Goal: Information Seeking & Learning: Learn about a topic

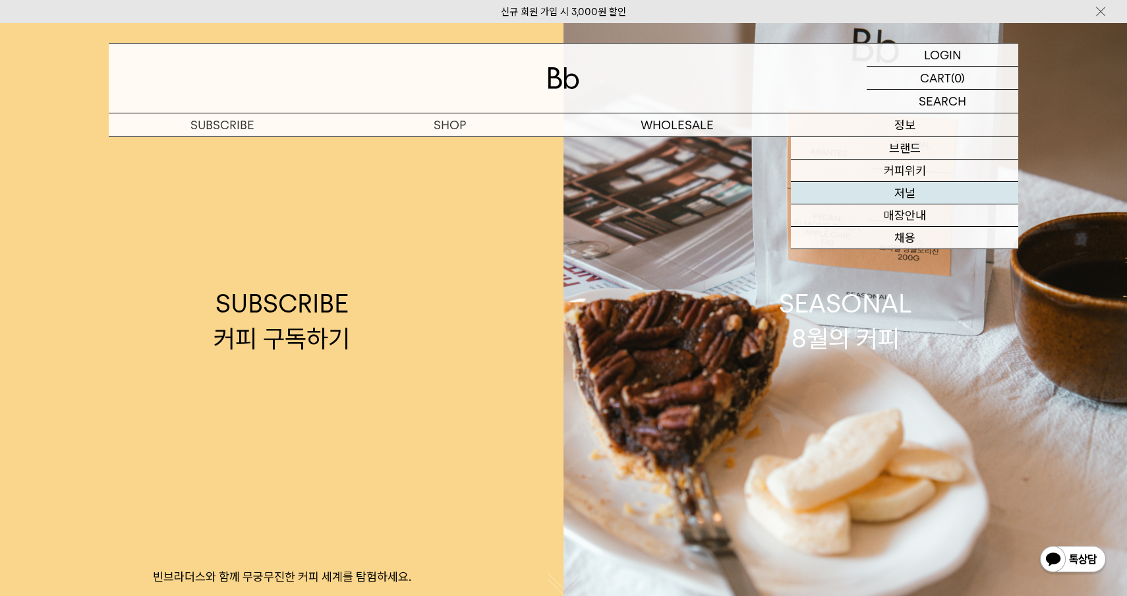
click at [904, 193] on link "저널" at bounding box center [904, 193] width 227 height 22
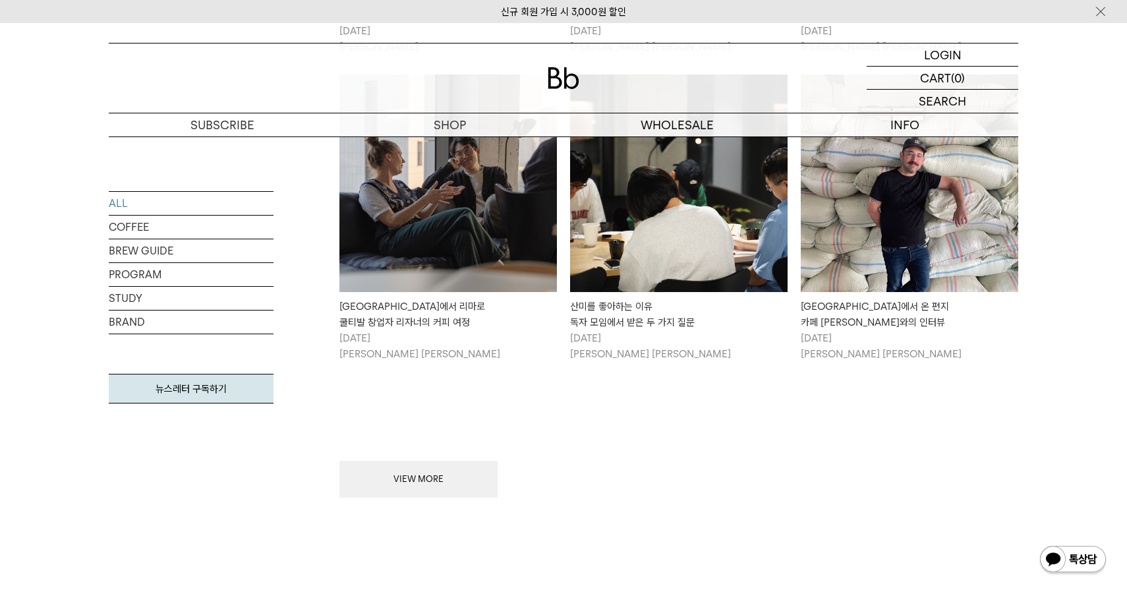
scroll to position [1513, 0]
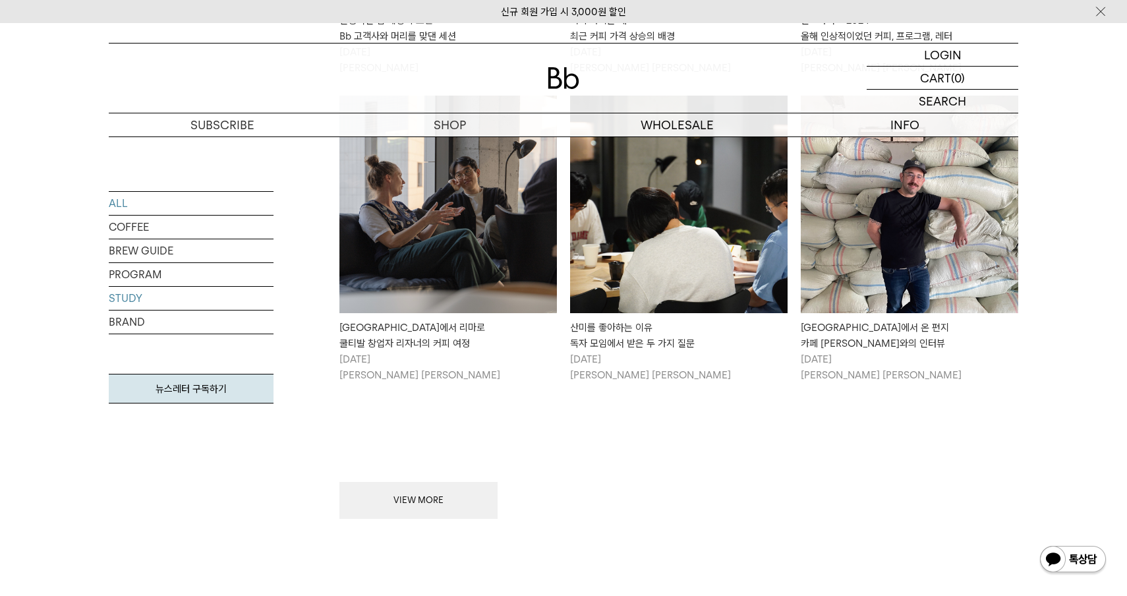
click at [138, 301] on link "STUDY" at bounding box center [191, 298] width 165 height 23
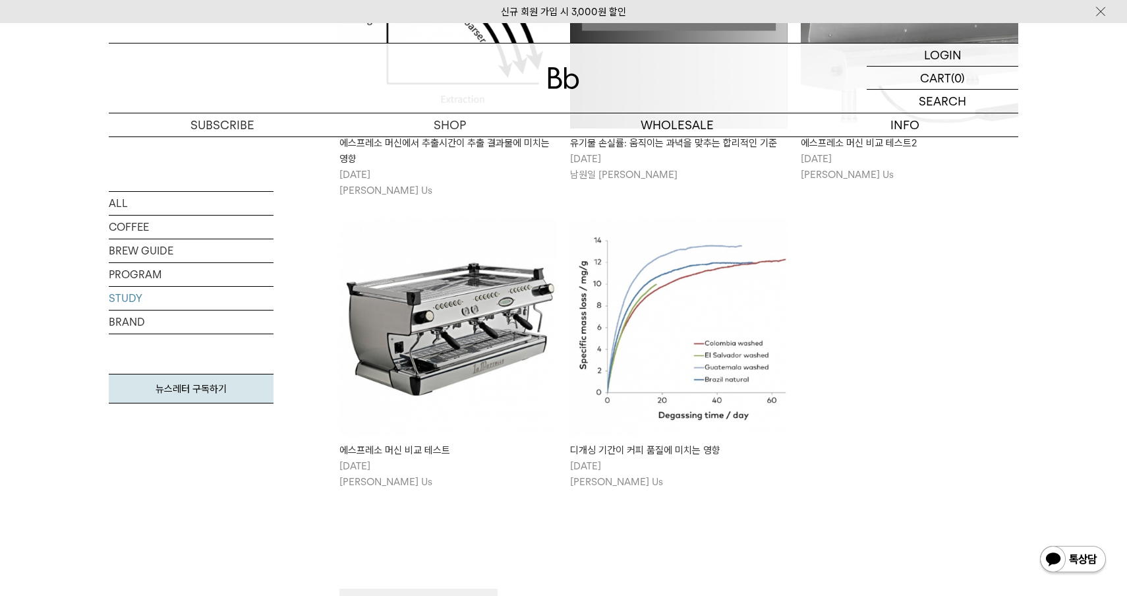
scroll to position [278, 0]
